Goal: Entertainment & Leisure: Consume media (video, audio)

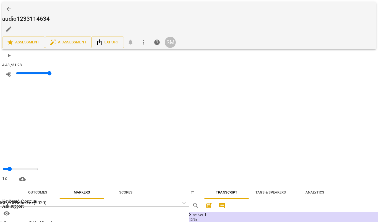
scroll to position [334, 0]
click at [10, 52] on span "play_arrow" at bounding box center [9, 55] width 7 height 7
click at [8, 52] on span "pause" at bounding box center [9, 55] width 7 height 7
click at [8, 52] on span "play_arrow" at bounding box center [9, 55] width 7 height 7
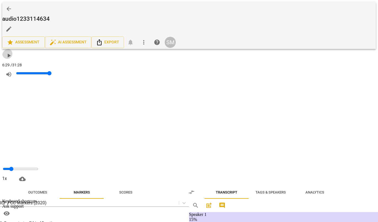
click at [9, 52] on span "play_arrow" at bounding box center [9, 55] width 7 height 7
click at [38, 167] on input "range" at bounding box center [21, 169] width 36 height 4
click at [8, 52] on span "pause" at bounding box center [9, 55] width 7 height 7
click at [11, 52] on span "play_arrow" at bounding box center [9, 55] width 7 height 7
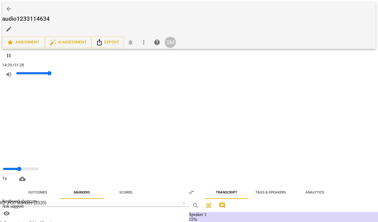
click at [9, 52] on span "pause" at bounding box center [9, 55] width 7 height 7
click at [9, 52] on span "play_arrow" at bounding box center [9, 55] width 7 height 7
click at [10, 52] on span "pause" at bounding box center [9, 55] width 7 height 7
click at [9, 52] on span "play_arrow" at bounding box center [9, 55] width 7 height 7
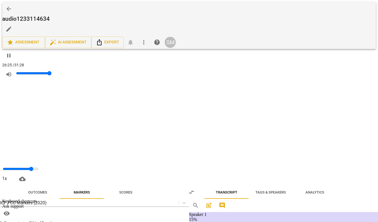
scroll to position [1896, 0]
click at [9, 52] on span "pause" at bounding box center [9, 55] width 7 height 7
click at [11, 52] on span "play_arrow" at bounding box center [9, 55] width 7 height 7
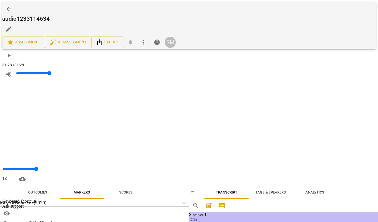
type input "1888"
